Goal: Task Accomplishment & Management: Use online tool/utility

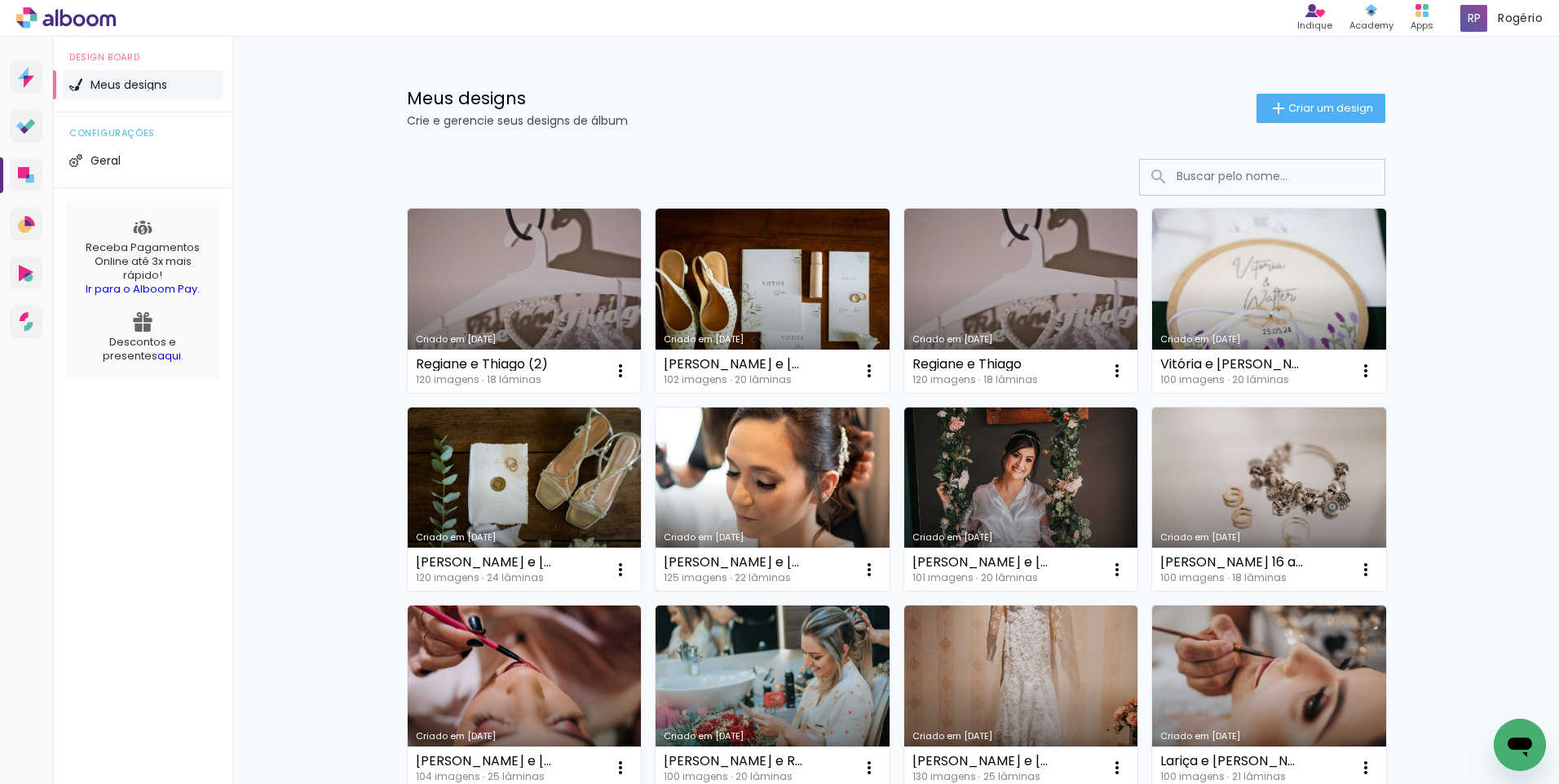
click at [755, 481] on link "Criado em [DATE]" at bounding box center [772, 500] width 234 height 184
